Goal: Find contact information: Find contact information

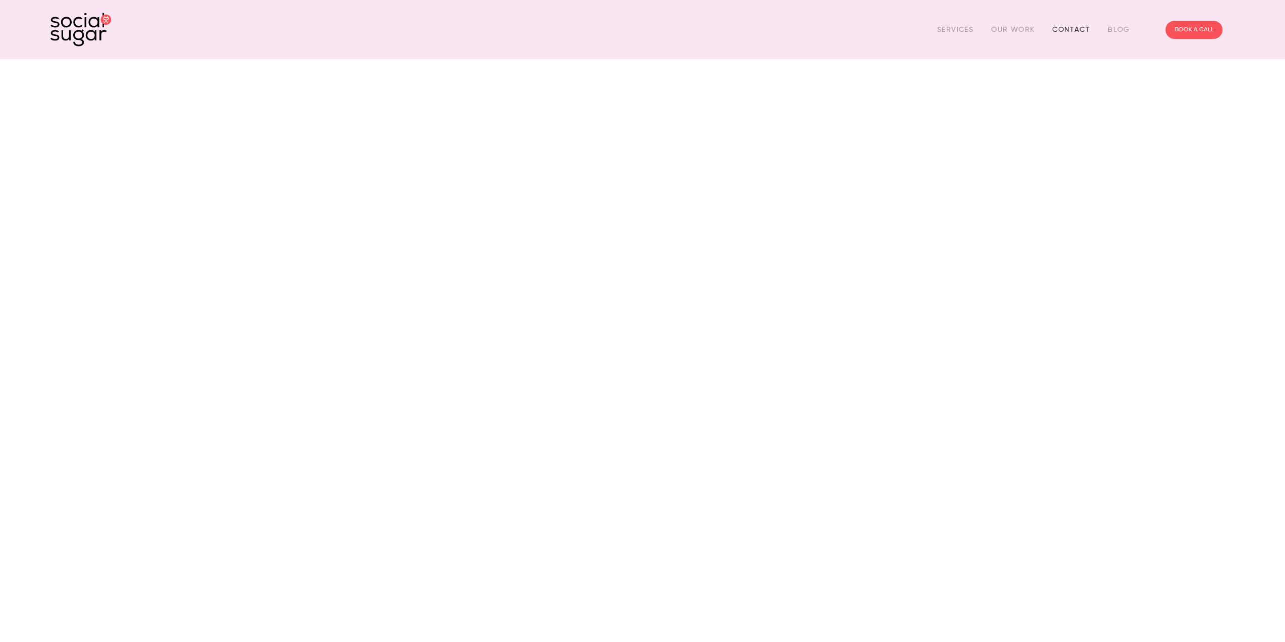
click at [1063, 32] on link "Contact" at bounding box center [1071, 30] width 38 height 16
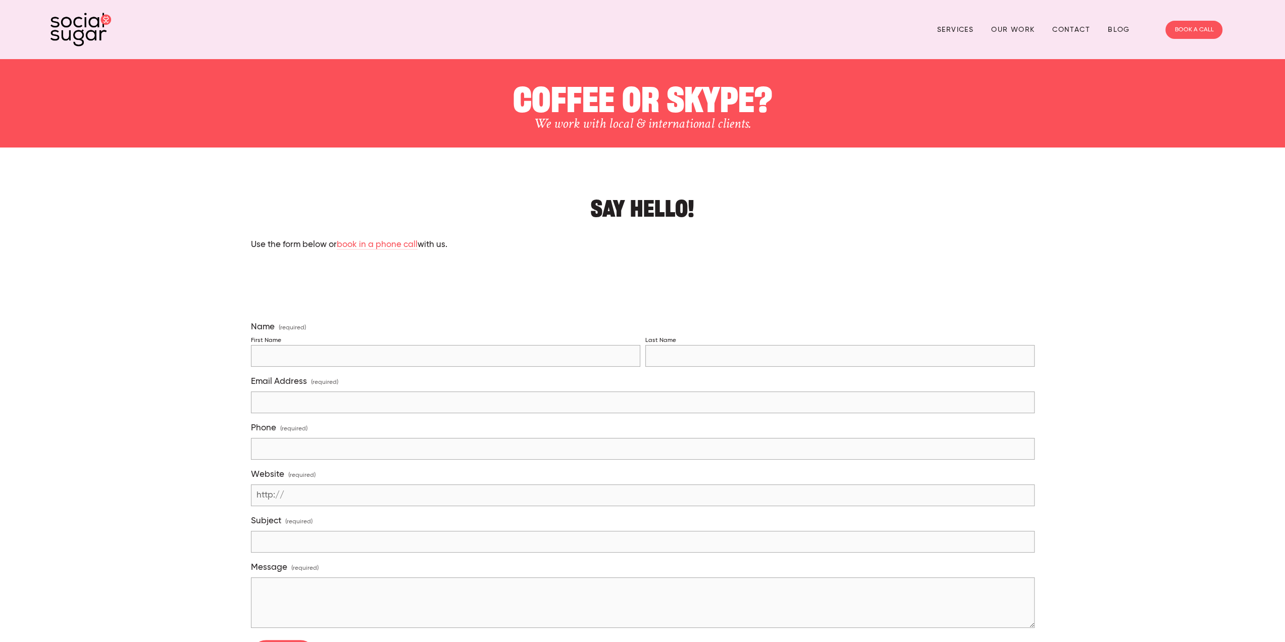
click at [737, 247] on p "Use the form below or book in a phone call with us." at bounding box center [643, 244] width 784 height 13
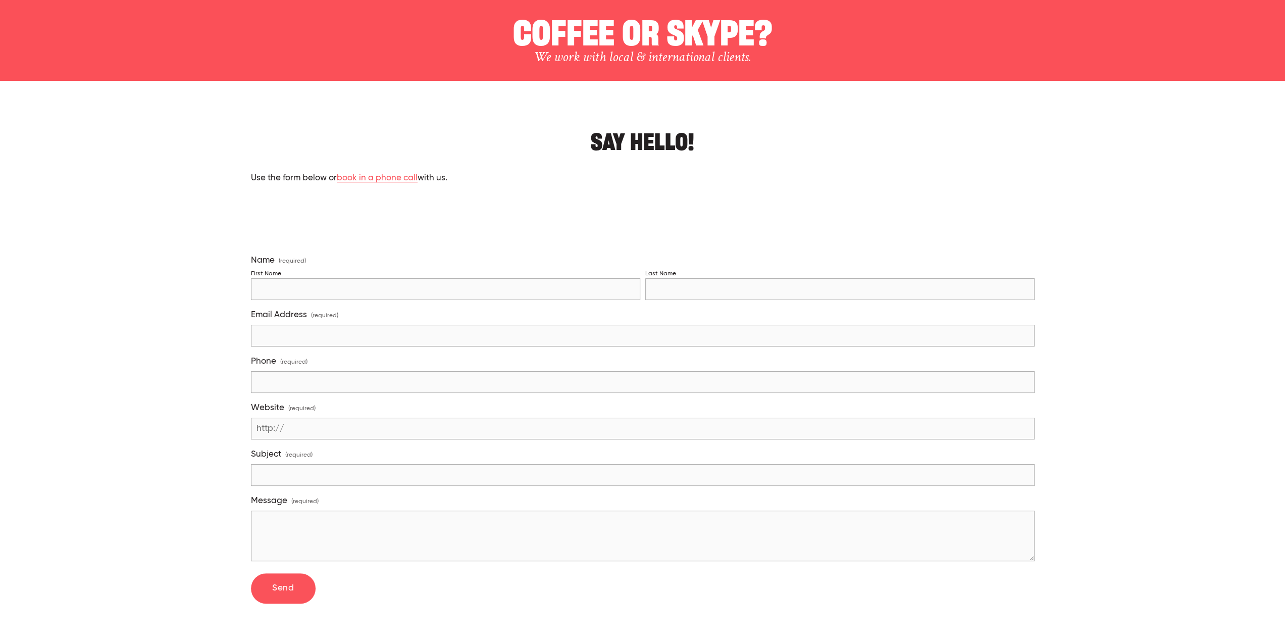
scroll to position [67, 0]
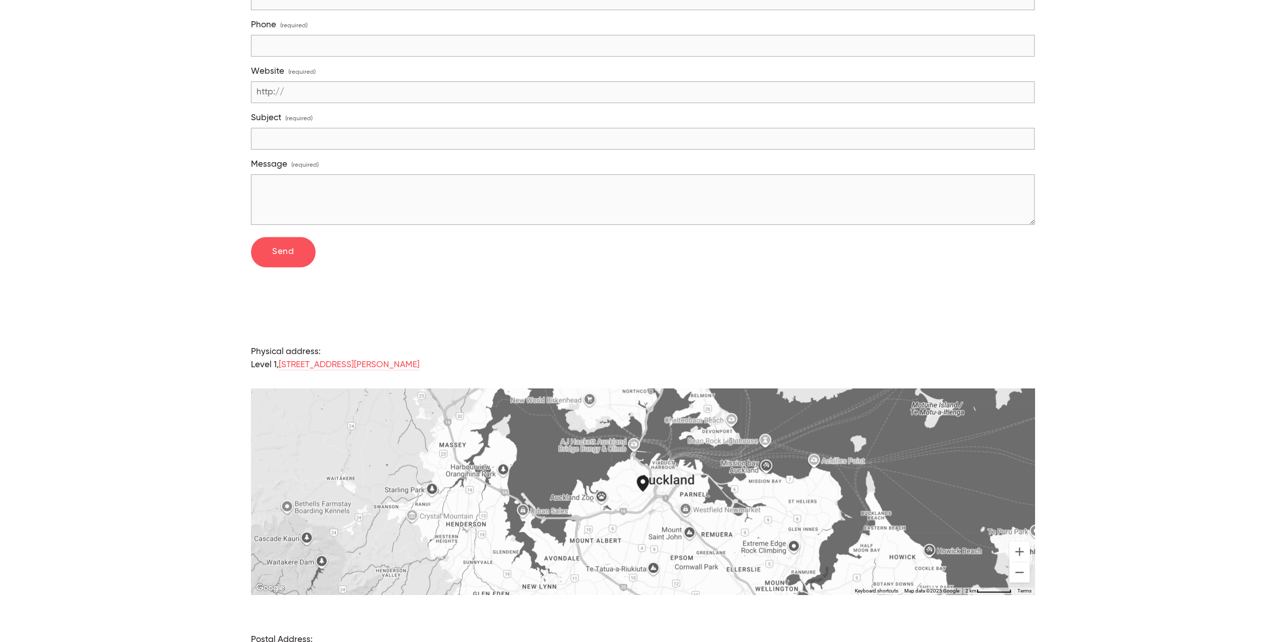
scroll to position [404, 0]
drag, startPoint x: 130, startPoint y: 342, endPoint x: 111, endPoint y: 354, distance: 22.3
click at [115, 351] on div "Say hello! Use the form below or book in a phone call with us. Name (required) …" at bounding box center [642, 225] width 1201 height 883
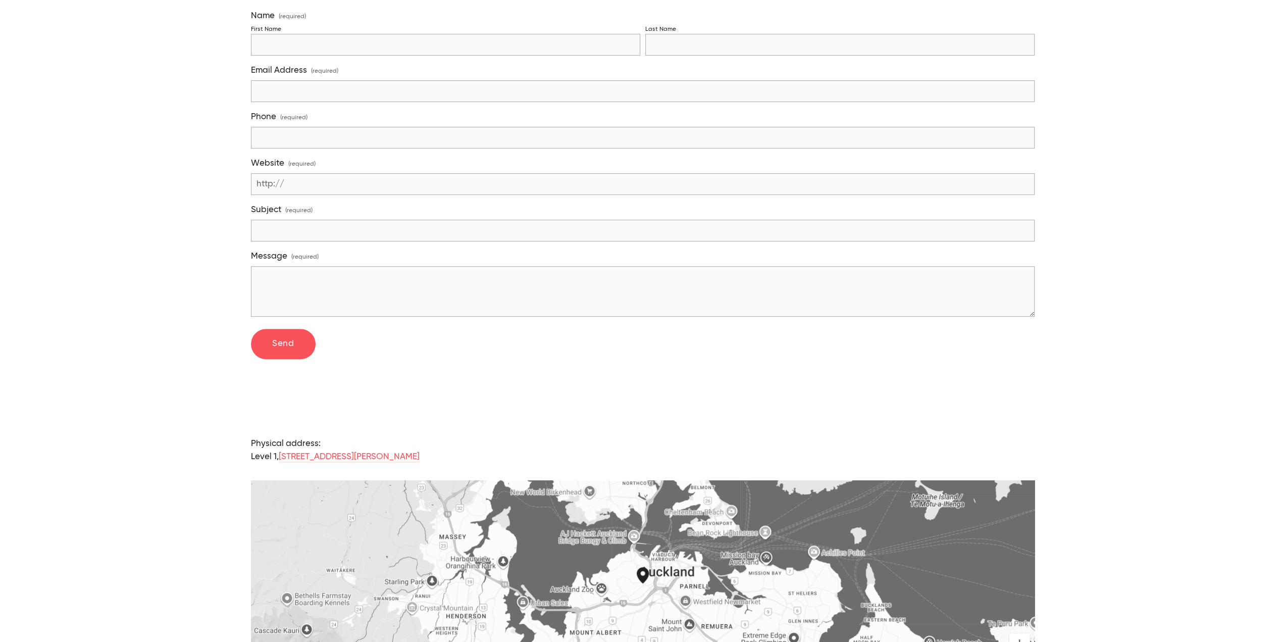
scroll to position [336, 0]
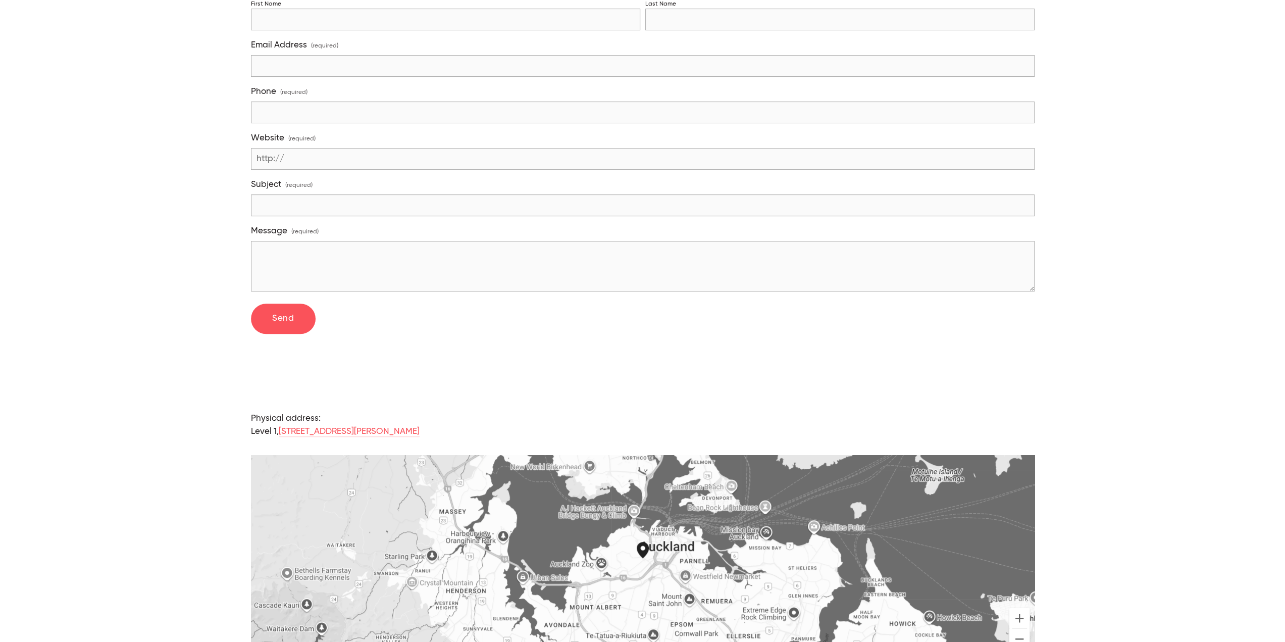
click at [109, 503] on div "Say hello! Use the form below or book in a phone call with us. Name (required) …" at bounding box center [642, 293] width 1201 height 883
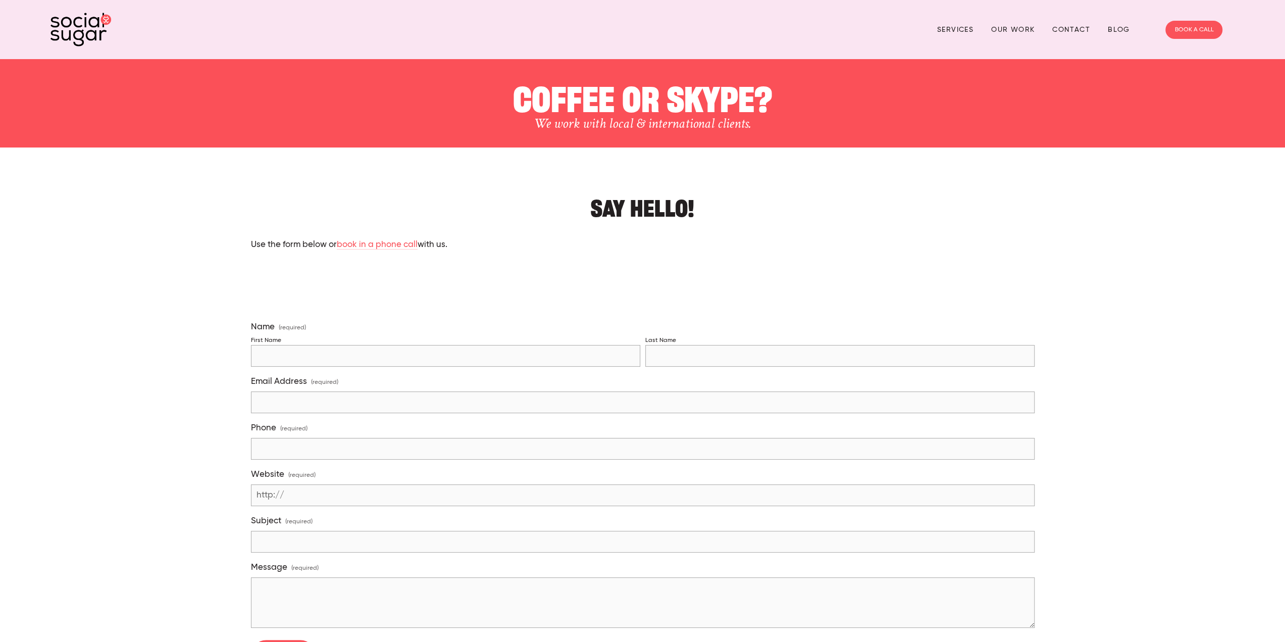
click at [773, 209] on h2 "Say hello!" at bounding box center [643, 203] width 784 height 31
